Goal: Book appointment/travel/reservation

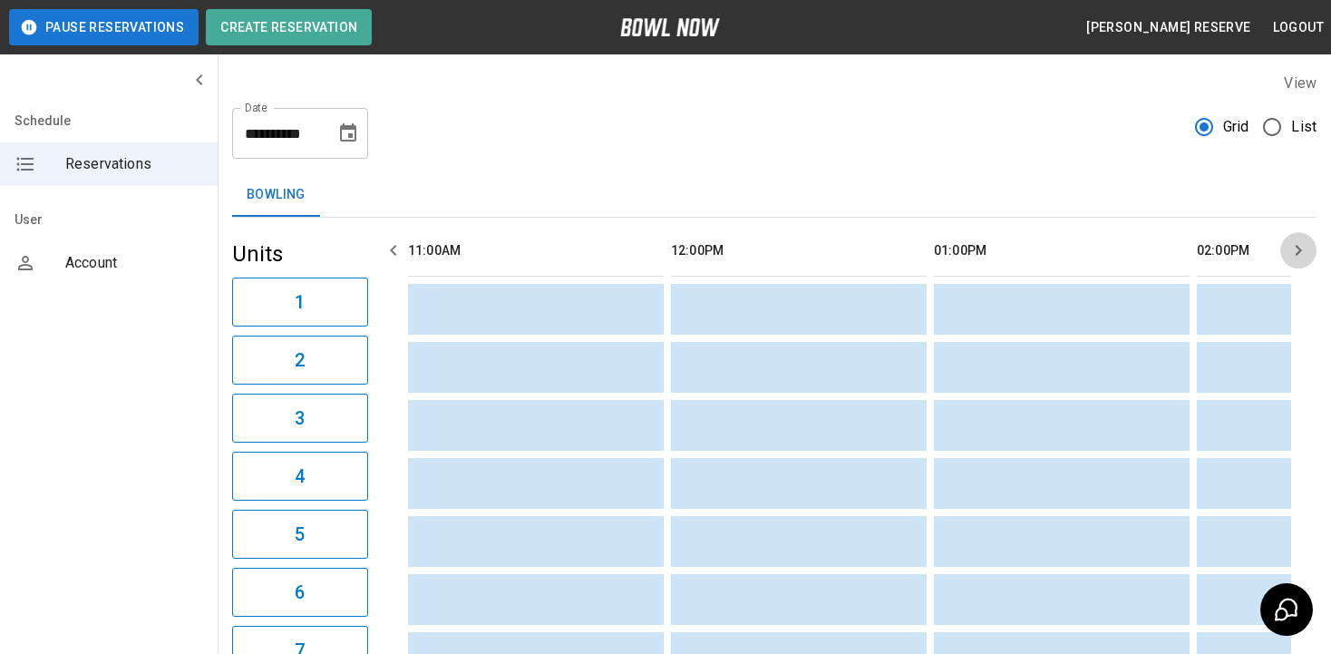
click at [1296, 247] on icon "button" at bounding box center [1298, 250] width 22 height 22
click at [1294, 247] on icon "button" at bounding box center [1298, 250] width 22 height 22
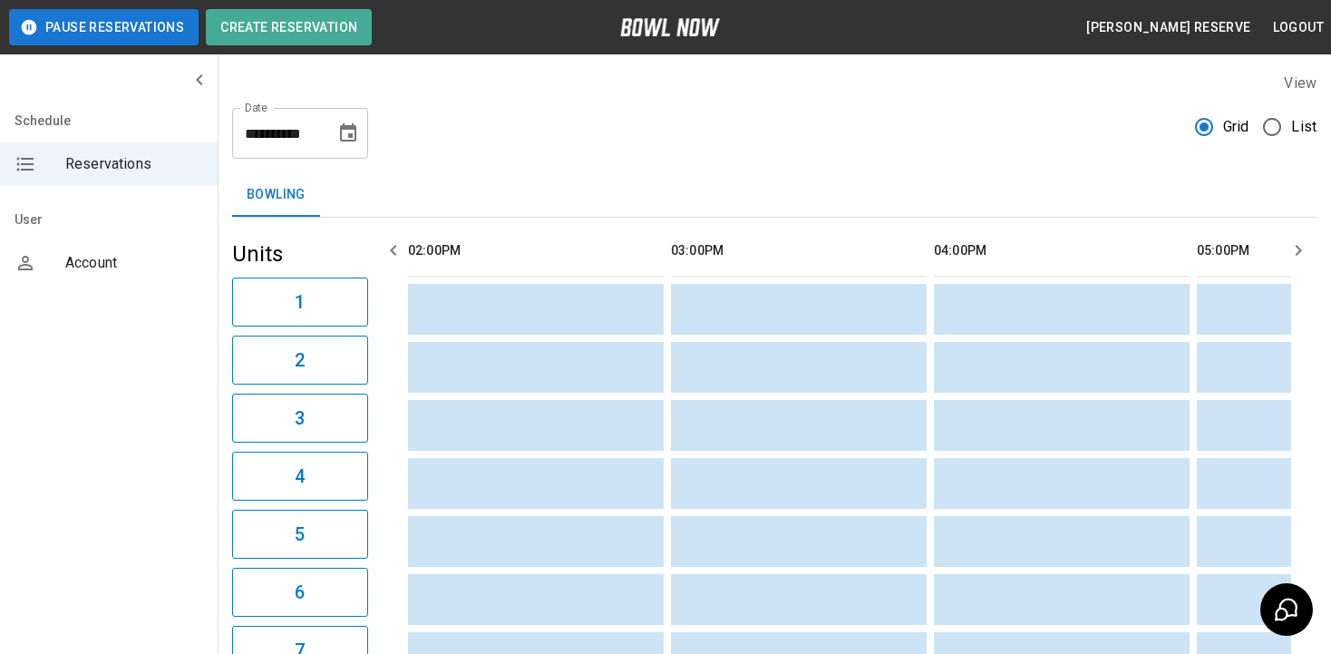
scroll to position [0, 789]
click at [1299, 249] on icon "button" at bounding box center [1298, 250] width 6 height 11
click at [1294, 246] on icon "button" at bounding box center [1298, 250] width 22 height 22
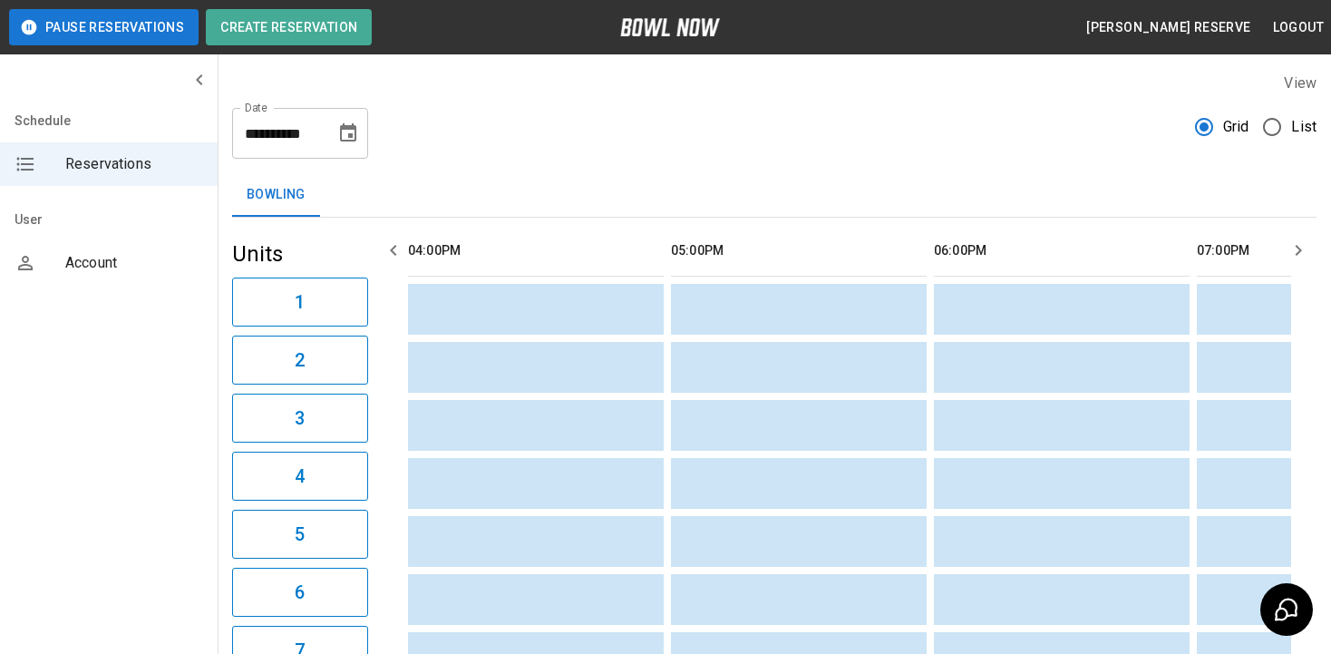
click at [1294, 246] on icon "button" at bounding box center [1298, 250] width 22 height 22
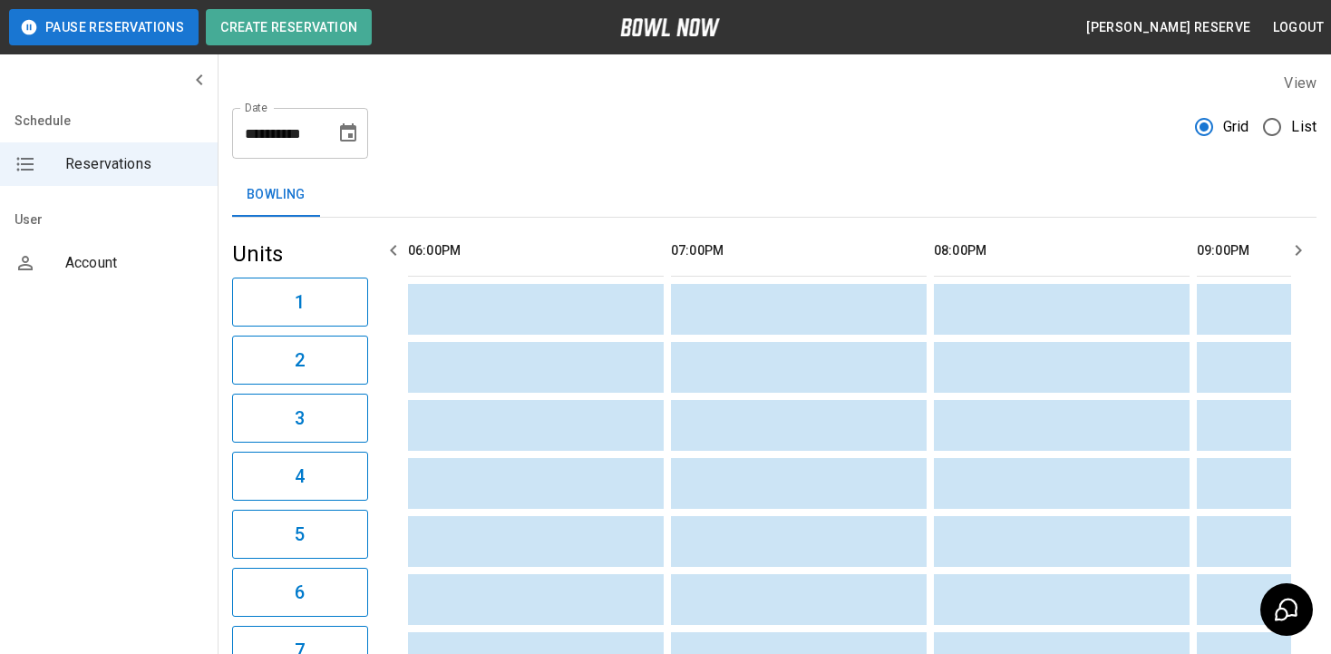
scroll to position [0, 2103]
click at [1294, 246] on icon "button" at bounding box center [1298, 250] width 22 height 22
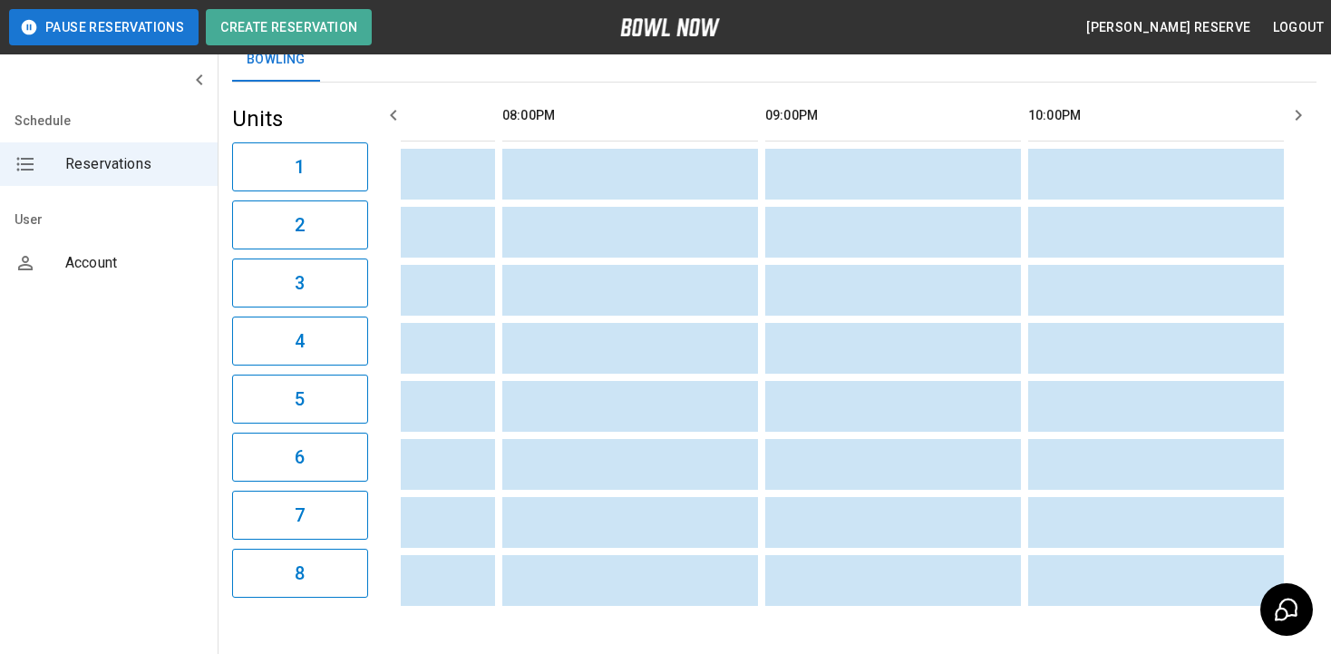
scroll to position [91, 0]
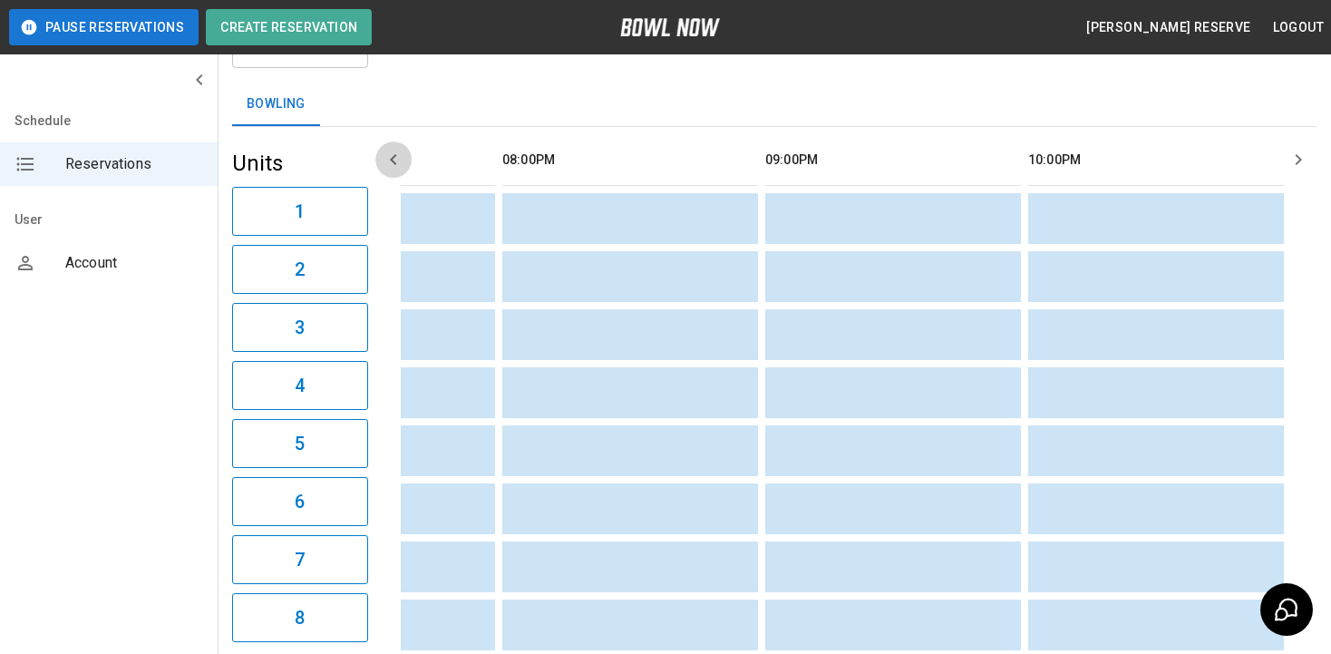
click at [390, 155] on icon "button" at bounding box center [394, 160] width 22 height 22
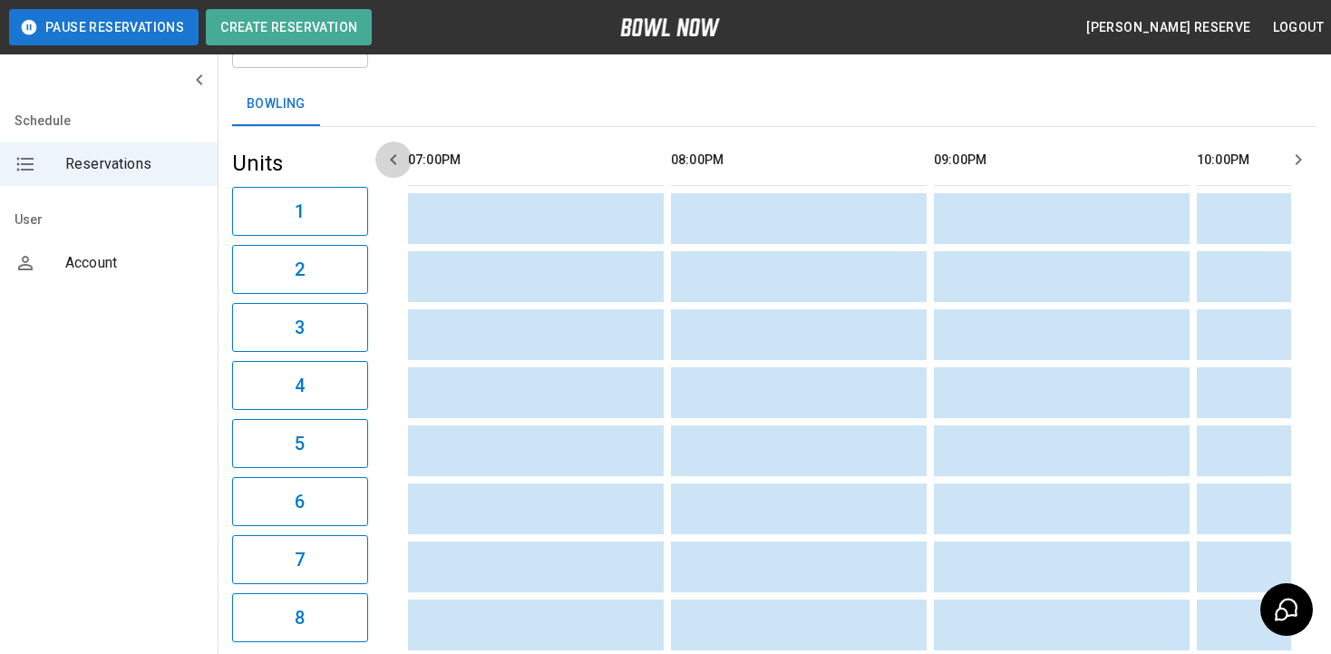
click at [390, 155] on icon "button" at bounding box center [394, 160] width 22 height 22
click at [391, 157] on icon "button" at bounding box center [394, 160] width 22 height 22
click at [392, 157] on icon "button" at bounding box center [394, 160] width 22 height 22
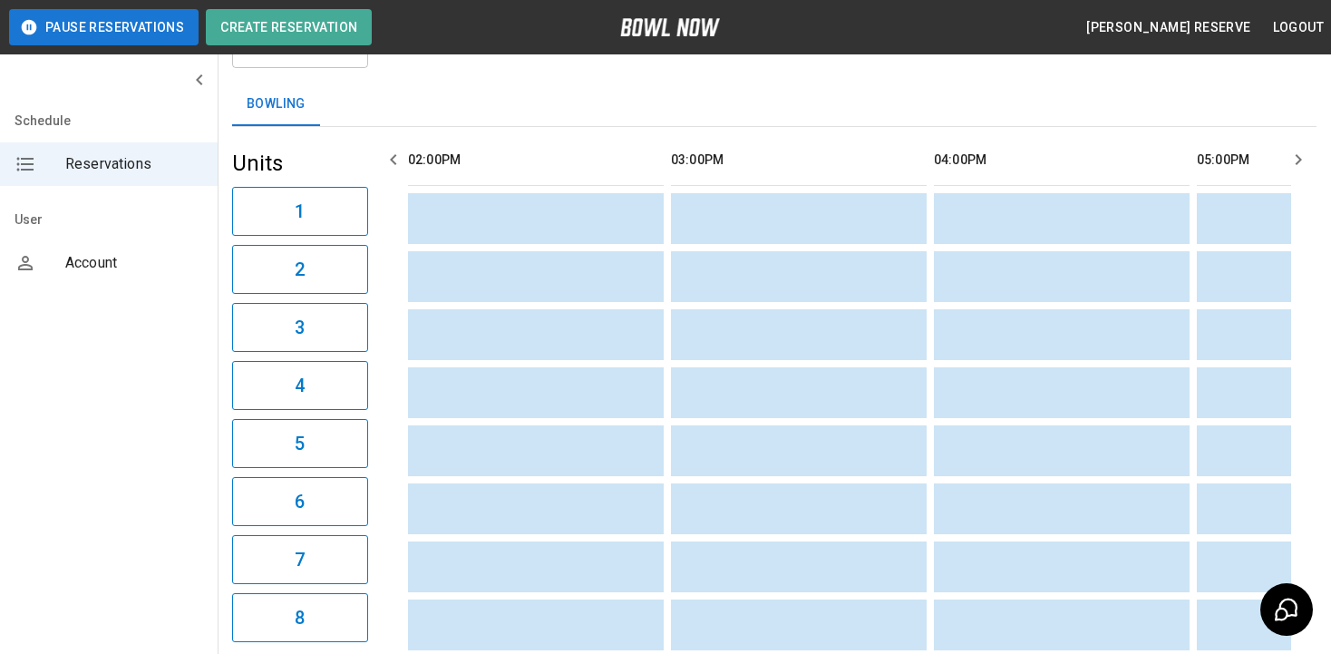
click at [392, 157] on icon "button" at bounding box center [394, 160] width 22 height 22
click at [392, 158] on icon "button" at bounding box center [394, 160] width 22 height 22
click at [393, 159] on icon "button" at bounding box center [394, 160] width 22 height 22
